Goal: Transaction & Acquisition: Purchase product/service

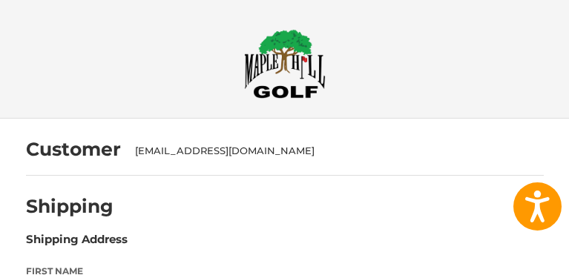
select select "**"
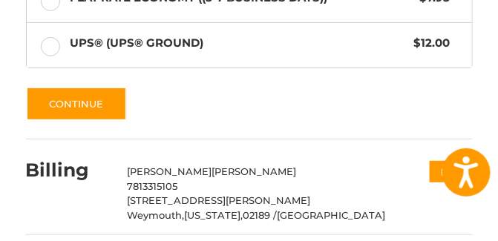
scroll to position [1046, 0]
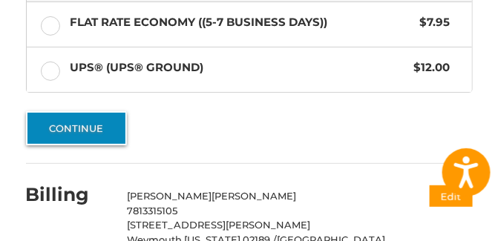
click at [75, 124] on button "Continue" at bounding box center [76, 128] width 101 height 34
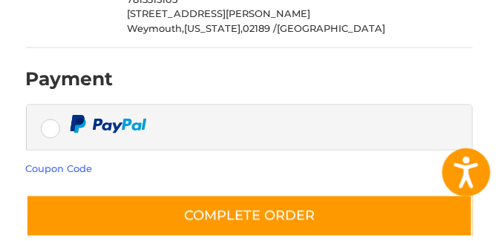
click at [367, 167] on div "Coupon Code" at bounding box center [249, 170] width 447 height 15
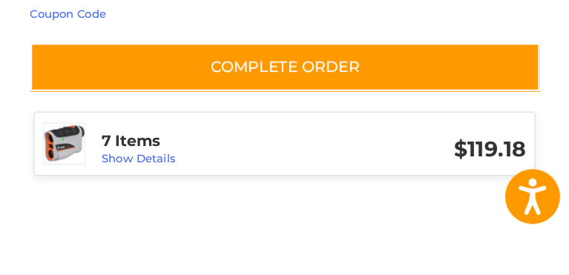
scroll to position [469, 0]
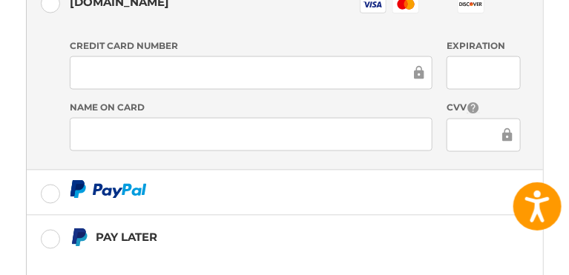
scroll to position [530, 0]
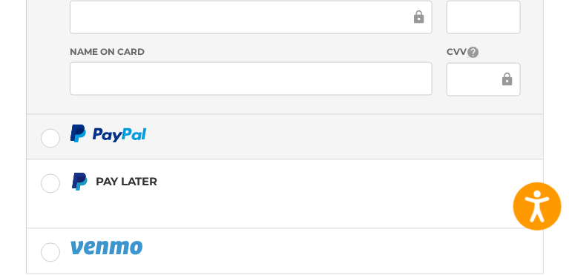
click at [93, 129] on img at bounding box center [108, 134] width 77 height 19
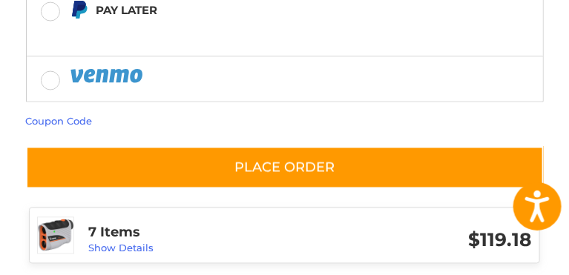
scroll to position [571, 0]
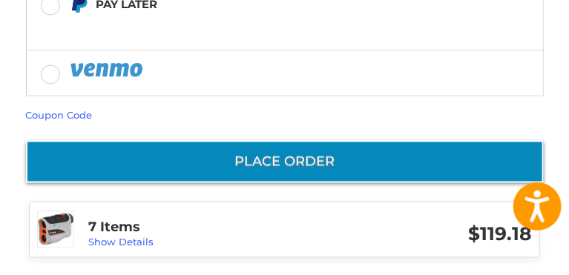
click at [307, 153] on button "Place Order" at bounding box center [285, 162] width 518 height 42
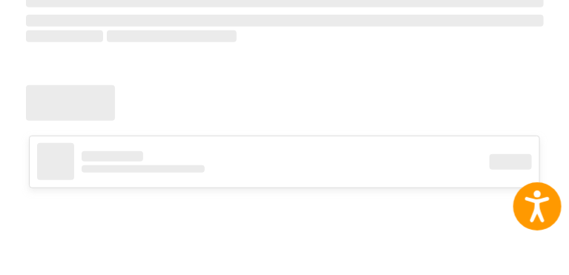
scroll to position [227, 0]
